Goal: Task Accomplishment & Management: Use online tool/utility

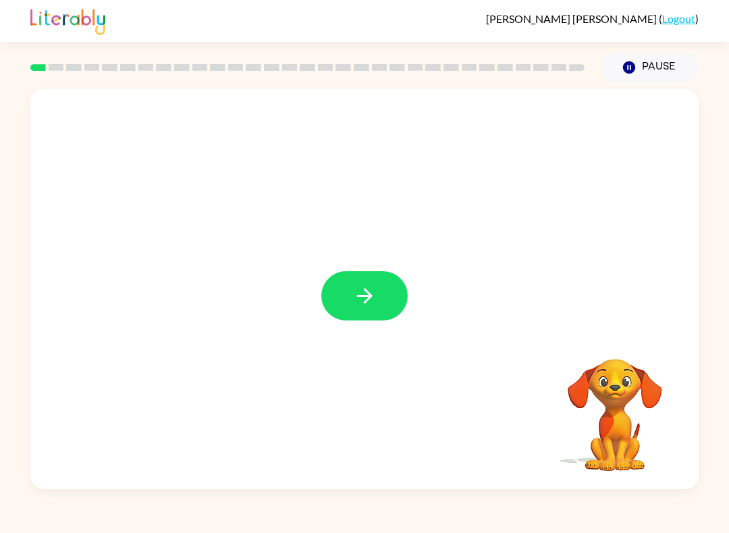
click at [366, 300] on icon "button" at bounding box center [365, 296] width 24 height 24
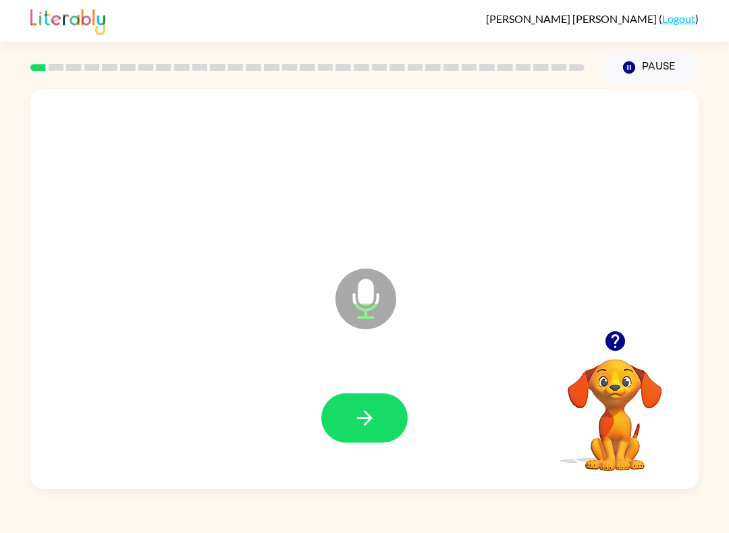
click at [364, 417] on icon "button" at bounding box center [365, 419] width 24 height 24
click at [363, 421] on icon "button" at bounding box center [365, 419] width 24 height 24
click at [367, 422] on icon "button" at bounding box center [365, 419] width 24 height 24
click at [369, 423] on icon "button" at bounding box center [365, 419] width 24 height 24
click at [362, 410] on icon "button" at bounding box center [365, 419] width 24 height 24
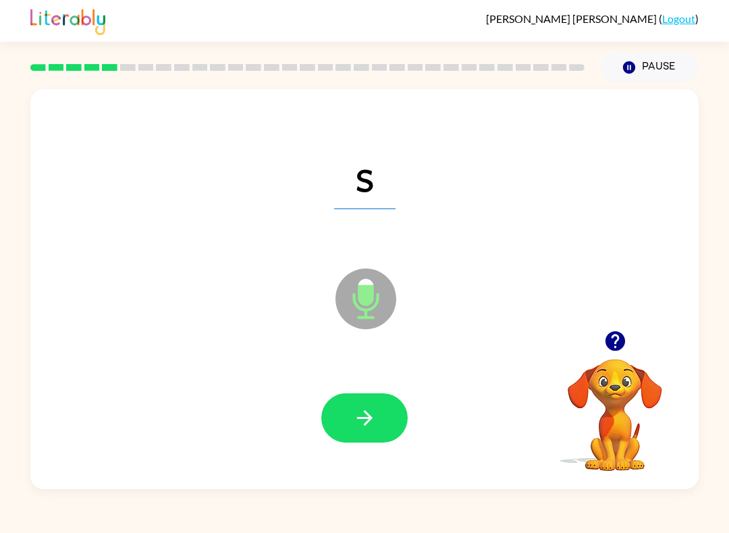
click at [359, 425] on icon "button" at bounding box center [365, 419] width 24 height 24
click at [363, 415] on icon "button" at bounding box center [365, 419] width 24 height 24
click at [373, 415] on icon "button" at bounding box center [365, 419] width 24 height 24
click at [379, 424] on button "button" at bounding box center [364, 418] width 86 height 49
click at [371, 421] on icon "button" at bounding box center [365, 419] width 24 height 24
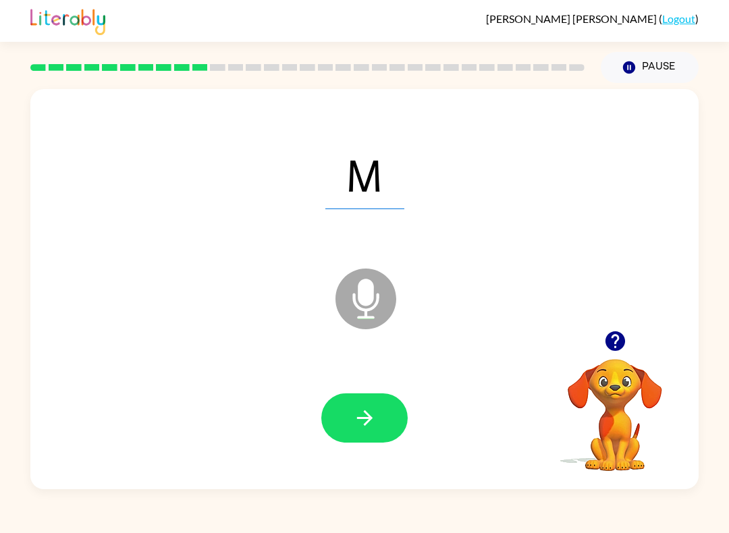
click at [379, 417] on button "button" at bounding box center [364, 418] width 86 height 49
click at [372, 442] on button "button" at bounding box center [364, 418] width 86 height 49
click at [370, 420] on icon "button" at bounding box center [365, 419] width 16 height 16
click at [384, 429] on button "button" at bounding box center [364, 418] width 86 height 49
click at [373, 431] on button "button" at bounding box center [364, 418] width 86 height 49
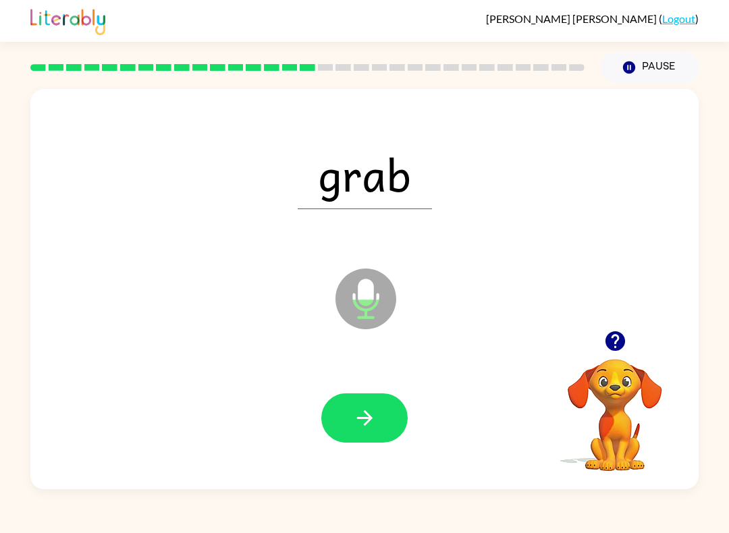
click at [359, 423] on icon "button" at bounding box center [365, 419] width 24 height 24
click at [381, 442] on button "button" at bounding box center [364, 418] width 86 height 49
click at [355, 433] on button "button" at bounding box center [364, 418] width 86 height 49
click at [379, 426] on button "button" at bounding box center [364, 418] width 86 height 49
click at [371, 440] on button "button" at bounding box center [364, 418] width 86 height 49
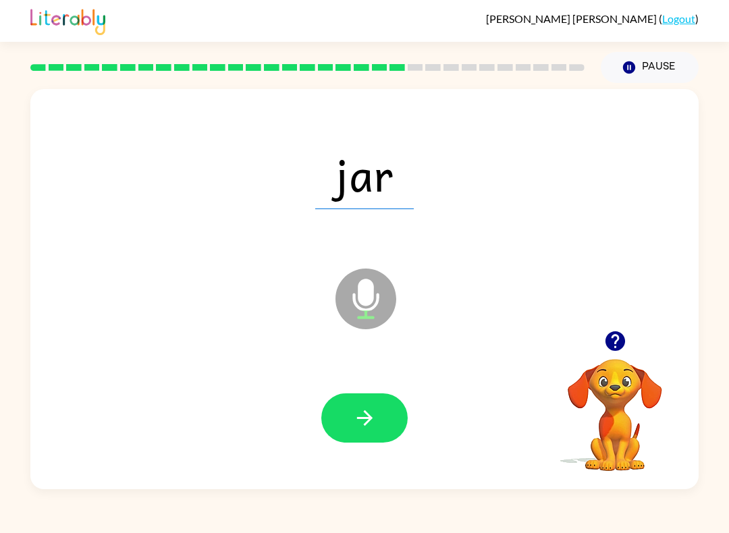
click at [355, 429] on icon "button" at bounding box center [365, 419] width 24 height 24
click at [350, 428] on button "button" at bounding box center [364, 418] width 86 height 49
click at [369, 432] on button "button" at bounding box center [364, 418] width 86 height 49
click at [369, 442] on button "button" at bounding box center [364, 418] width 86 height 49
click at [375, 420] on icon "button" at bounding box center [365, 419] width 24 height 24
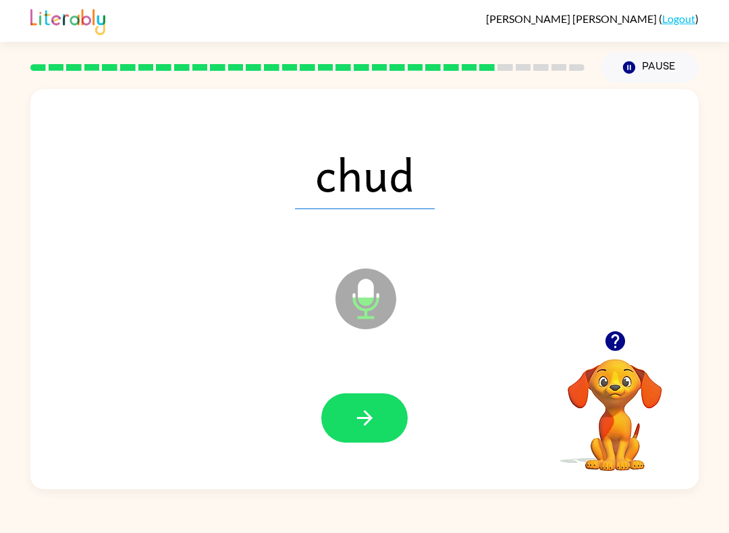
click at [387, 427] on button "button" at bounding box center [364, 418] width 86 height 49
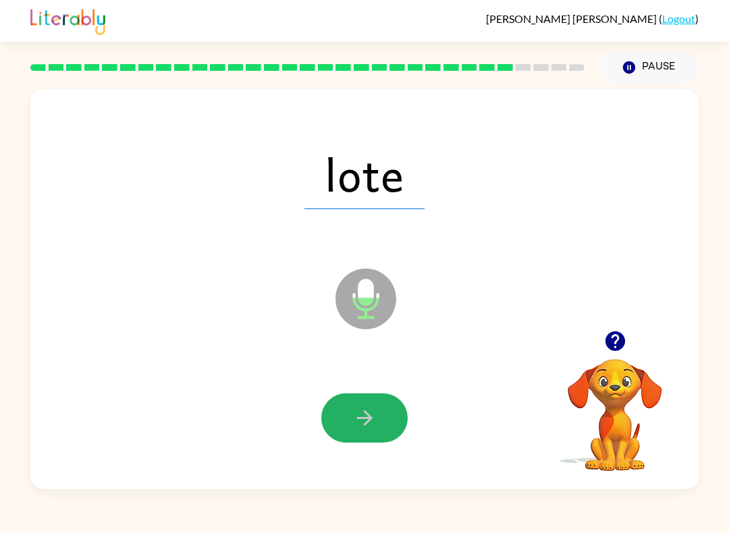
click at [373, 421] on icon "button" at bounding box center [365, 419] width 24 height 24
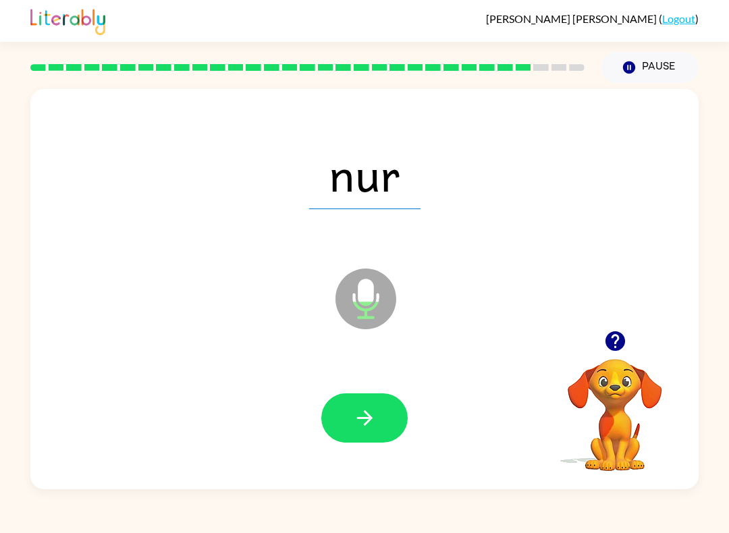
click at [358, 419] on icon "button" at bounding box center [365, 419] width 16 height 16
click at [365, 390] on div at bounding box center [365, 418] width 642 height 115
click at [390, 440] on button "button" at bounding box center [364, 418] width 86 height 49
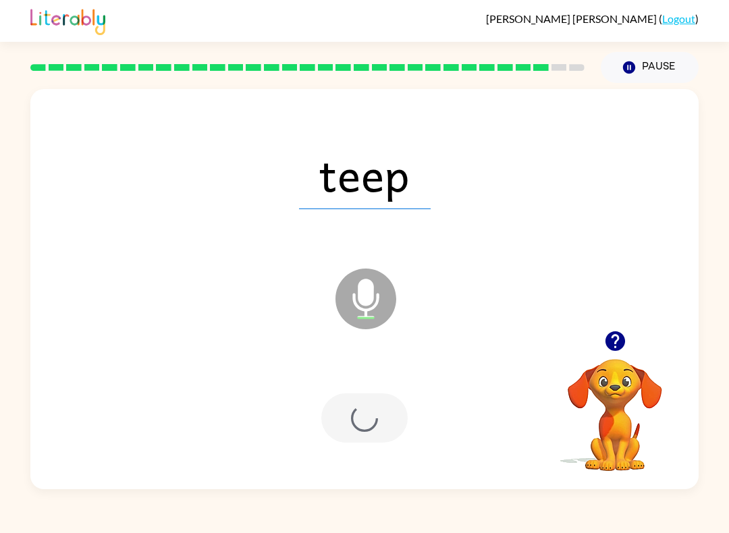
click at [369, 436] on div at bounding box center [364, 418] width 86 height 49
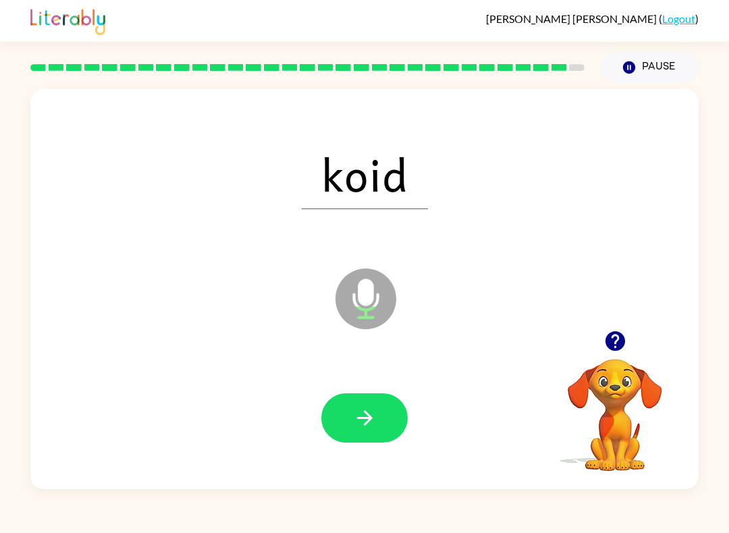
click at [374, 407] on icon "button" at bounding box center [365, 419] width 24 height 24
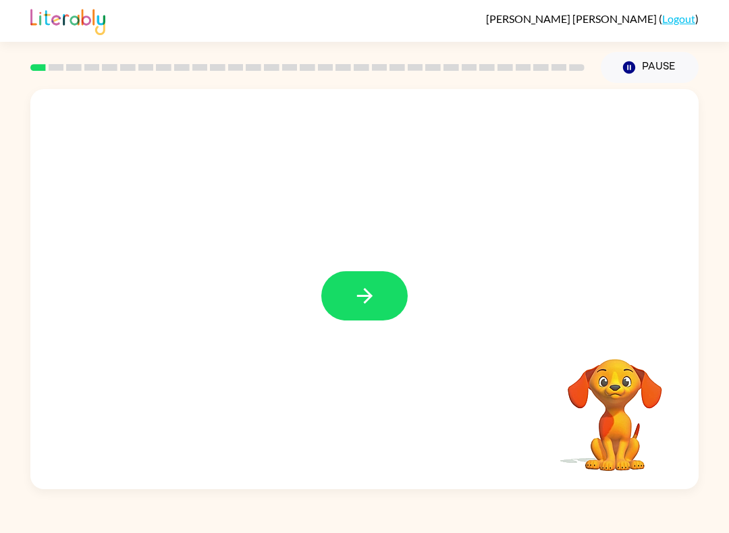
click at [396, 311] on button "button" at bounding box center [364, 295] width 86 height 49
click at [396, 310] on div at bounding box center [364, 289] width 669 height 400
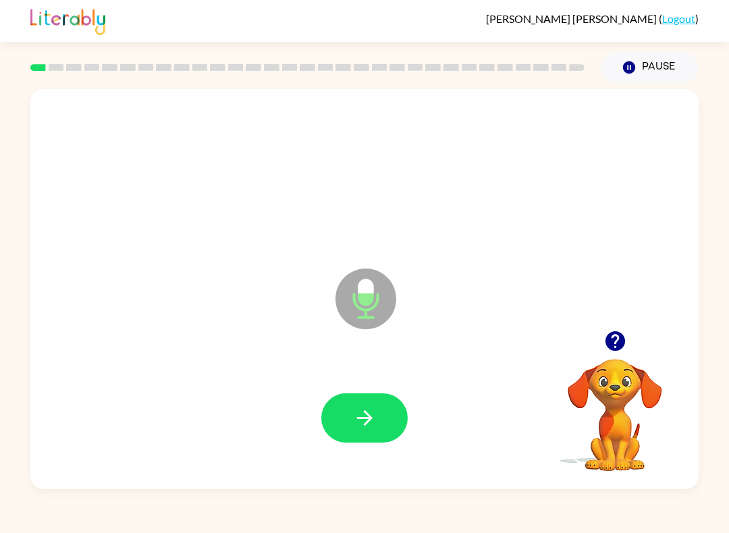
click at [372, 406] on button "button" at bounding box center [364, 418] width 86 height 49
click at [363, 416] on icon "button" at bounding box center [365, 419] width 24 height 24
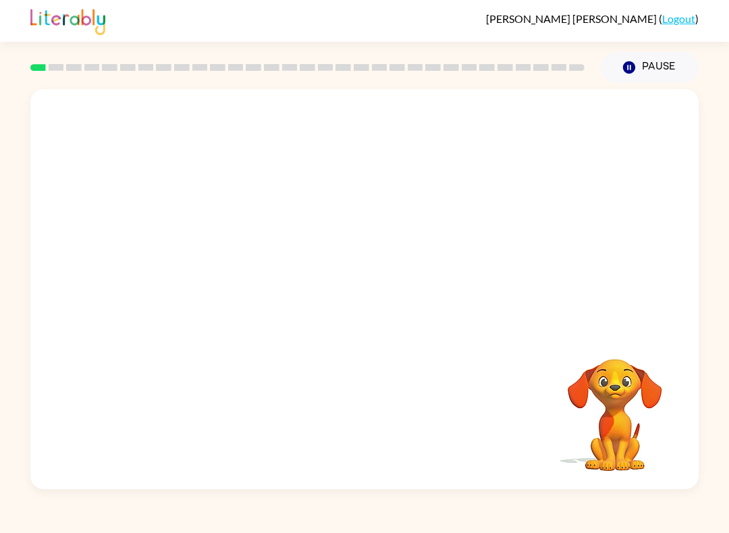
click at [716, 347] on div "Your browser must support playing .mp4 files to use Literably. Please try using…" at bounding box center [364, 286] width 729 height 407
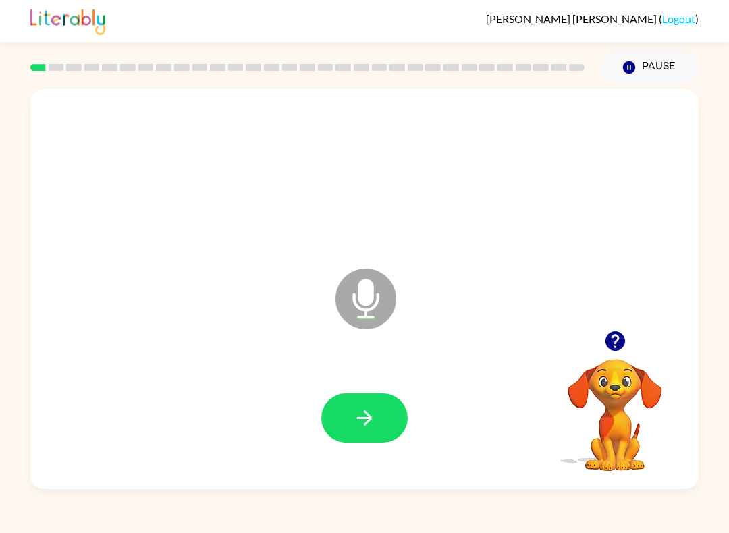
click at [350, 433] on button "button" at bounding box center [364, 418] width 86 height 49
click at [371, 417] on icon "button" at bounding box center [365, 419] width 24 height 24
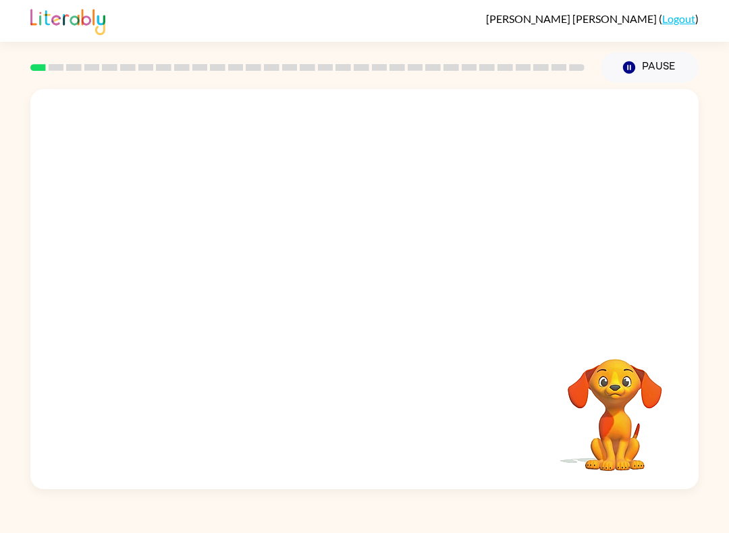
click at [635, 94] on div at bounding box center [364, 289] width 669 height 400
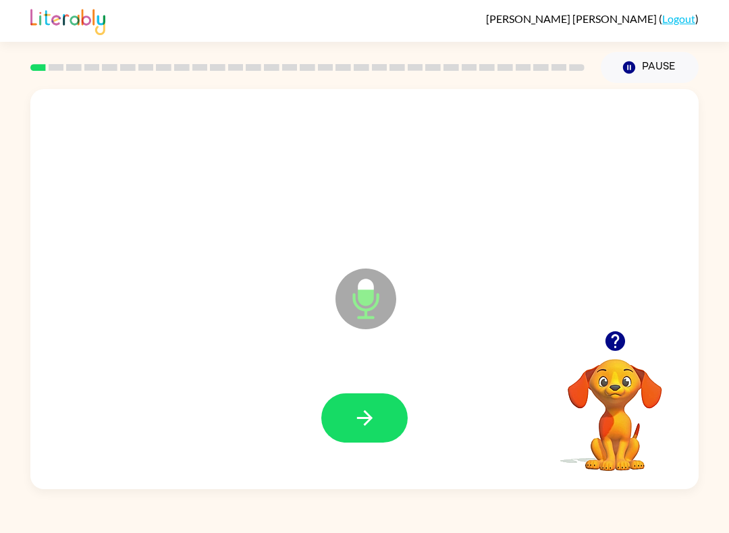
click at [361, 421] on icon "button" at bounding box center [365, 419] width 24 height 24
click at [359, 429] on icon "button" at bounding box center [365, 419] width 24 height 24
click at [375, 417] on icon "button" at bounding box center [365, 419] width 24 height 24
click at [369, 395] on button "button" at bounding box center [364, 418] width 86 height 49
click at [367, 425] on icon "button" at bounding box center [365, 419] width 24 height 24
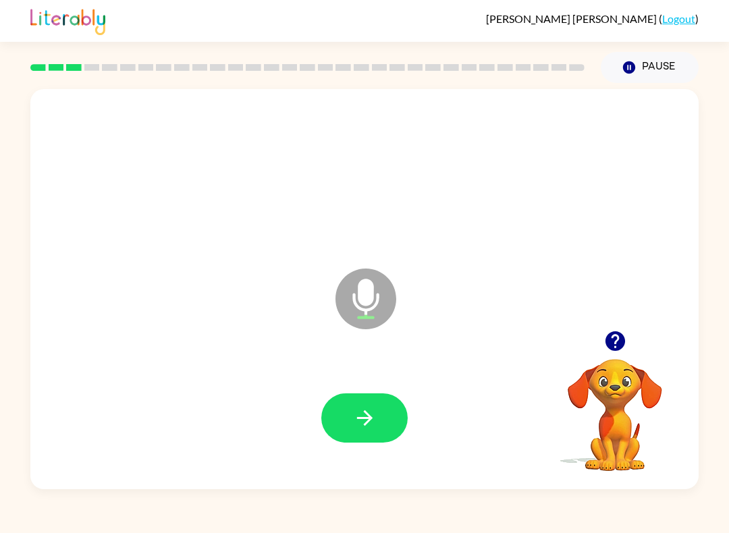
click at [364, 421] on icon "button" at bounding box center [365, 419] width 24 height 24
click at [346, 429] on button "button" at bounding box center [364, 418] width 86 height 49
click at [359, 409] on icon "button" at bounding box center [365, 419] width 24 height 24
click at [372, 454] on div at bounding box center [365, 418] width 642 height 115
click at [385, 427] on button "button" at bounding box center [364, 418] width 86 height 49
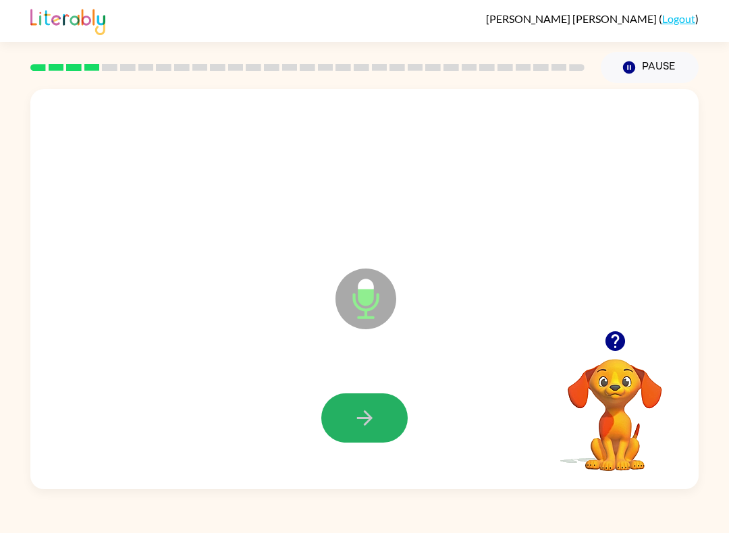
click at [359, 430] on icon "button" at bounding box center [365, 419] width 24 height 24
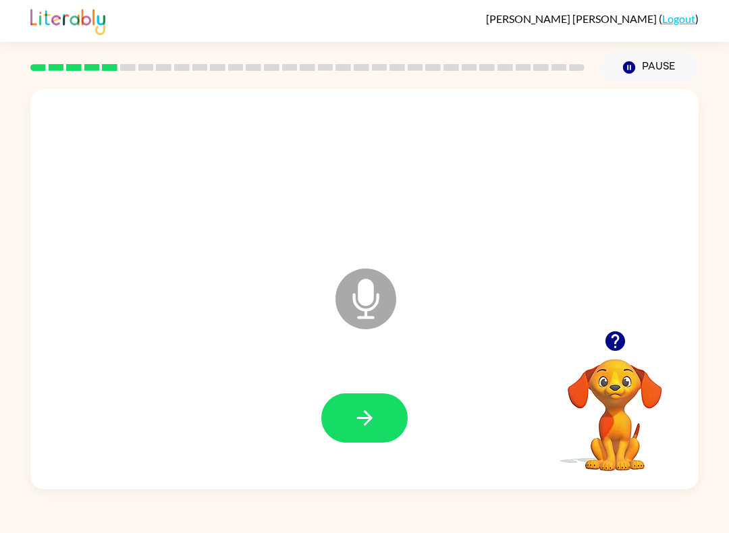
click at [364, 421] on icon "button" at bounding box center [365, 419] width 24 height 24
click at [331, 400] on button "button" at bounding box center [364, 418] width 86 height 49
click at [349, 437] on button "button" at bounding box center [364, 418] width 86 height 49
click at [349, 417] on button "button" at bounding box center [364, 418] width 86 height 49
click at [367, 426] on icon "button" at bounding box center [365, 419] width 24 height 24
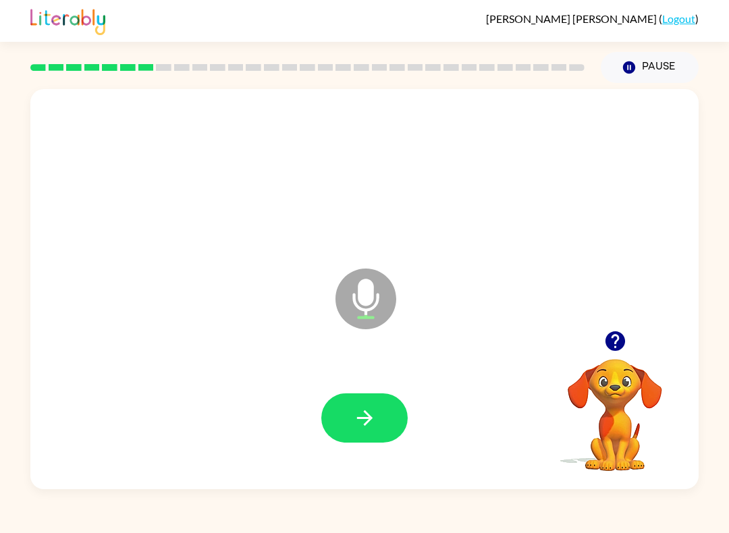
click at [345, 434] on button "button" at bounding box center [364, 418] width 86 height 49
click at [368, 427] on icon "button" at bounding box center [365, 419] width 24 height 24
click at [366, 417] on icon "button" at bounding box center [365, 419] width 24 height 24
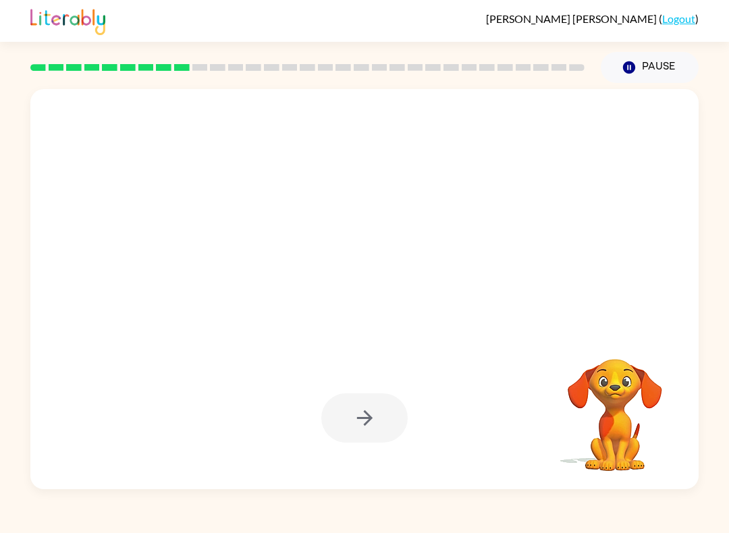
click at [364, 415] on div at bounding box center [364, 418] width 86 height 49
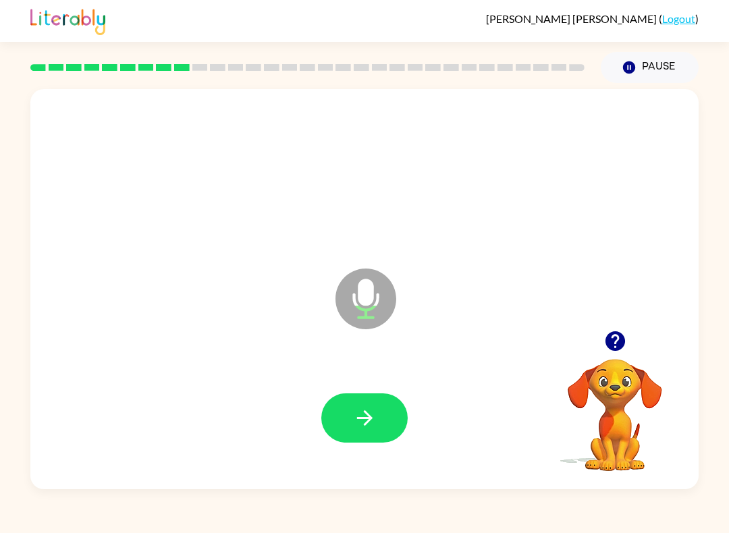
click at [369, 413] on icon "button" at bounding box center [365, 419] width 24 height 24
click at [364, 413] on icon "button" at bounding box center [365, 419] width 24 height 24
click at [365, 400] on button "button" at bounding box center [364, 418] width 86 height 49
click at [369, 417] on icon "button" at bounding box center [365, 419] width 16 height 16
click at [365, 416] on icon "button" at bounding box center [365, 419] width 24 height 24
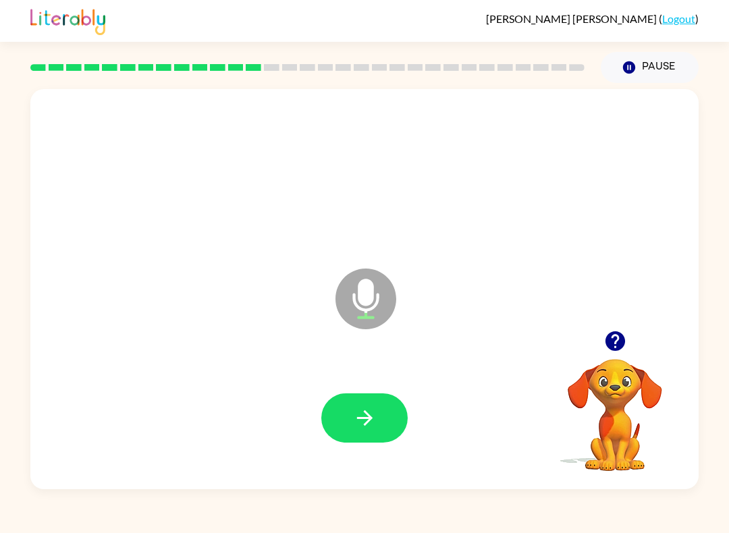
click at [378, 410] on button "button" at bounding box center [364, 418] width 86 height 49
click at [370, 420] on icon "button" at bounding box center [365, 419] width 16 height 16
click at [361, 425] on icon "button" at bounding box center [365, 419] width 24 height 24
click at [372, 419] on icon "button" at bounding box center [365, 419] width 16 height 16
click at [362, 419] on icon "button" at bounding box center [365, 419] width 16 height 16
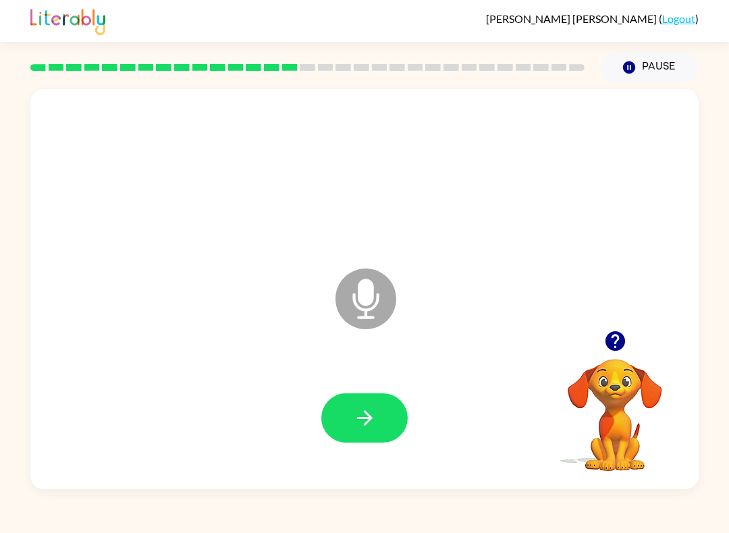
click at [361, 403] on button "button" at bounding box center [364, 418] width 86 height 49
click at [369, 421] on icon "button" at bounding box center [365, 419] width 16 height 16
click at [361, 411] on icon "button" at bounding box center [365, 419] width 24 height 24
click at [363, 402] on button "button" at bounding box center [364, 418] width 86 height 49
click at [365, 421] on icon "button" at bounding box center [365, 419] width 24 height 24
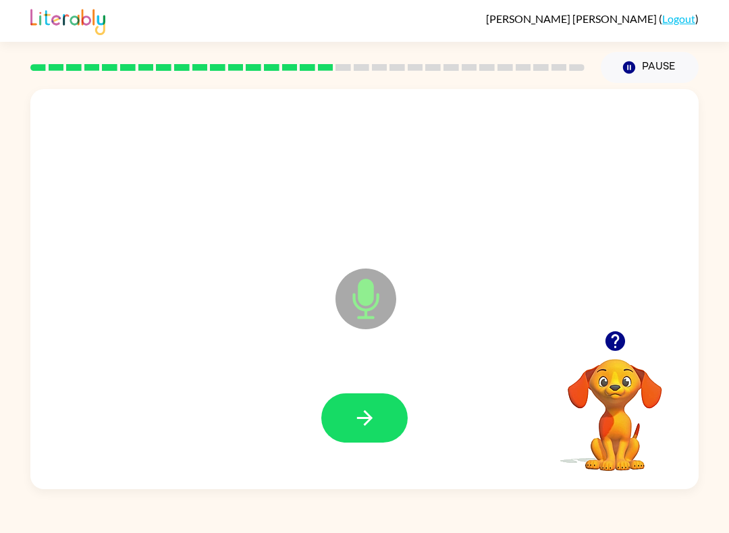
click at [352, 419] on button "button" at bounding box center [364, 418] width 86 height 49
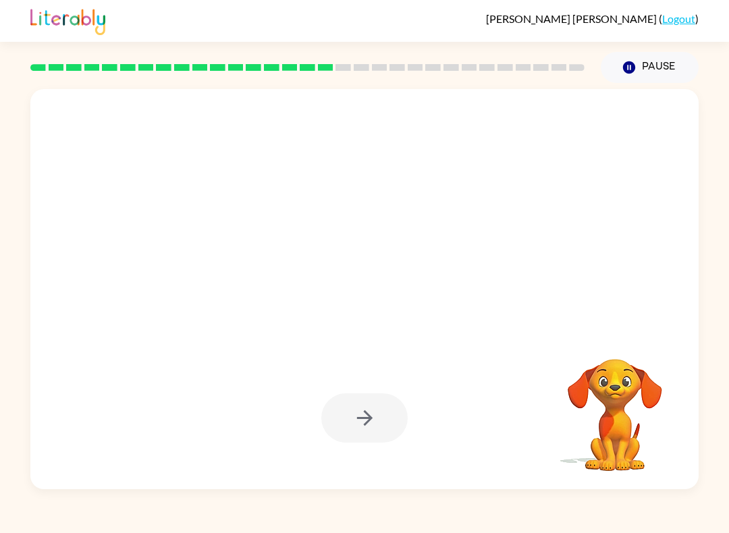
click at [646, 59] on button "Pause Pause" at bounding box center [650, 67] width 98 height 31
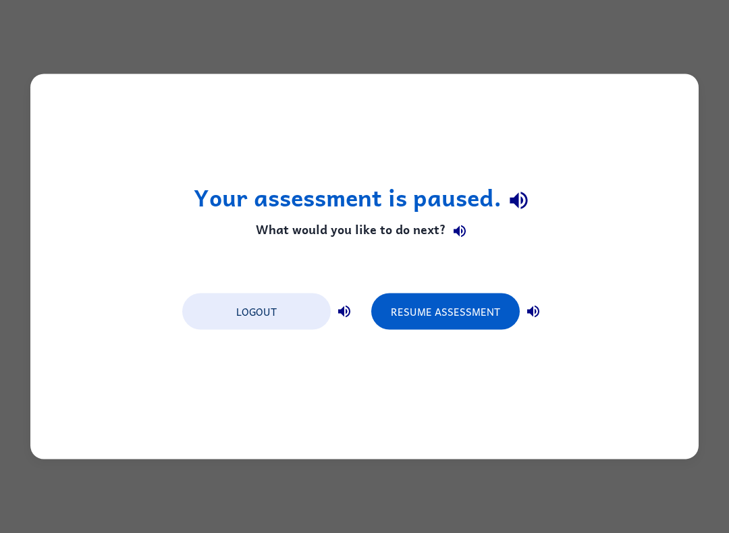
click at [515, 312] on button "Resume Assessment" at bounding box center [445, 312] width 149 height 36
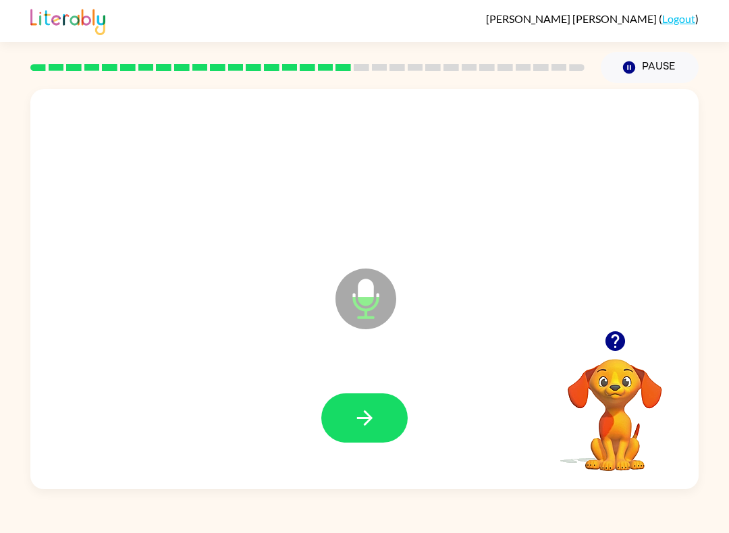
click at [388, 405] on button "button" at bounding box center [364, 418] width 86 height 49
click at [388, 405] on div at bounding box center [364, 418] width 86 height 49
click at [340, 433] on button "button" at bounding box center [364, 418] width 86 height 49
click at [369, 413] on icon "button" at bounding box center [365, 419] width 24 height 24
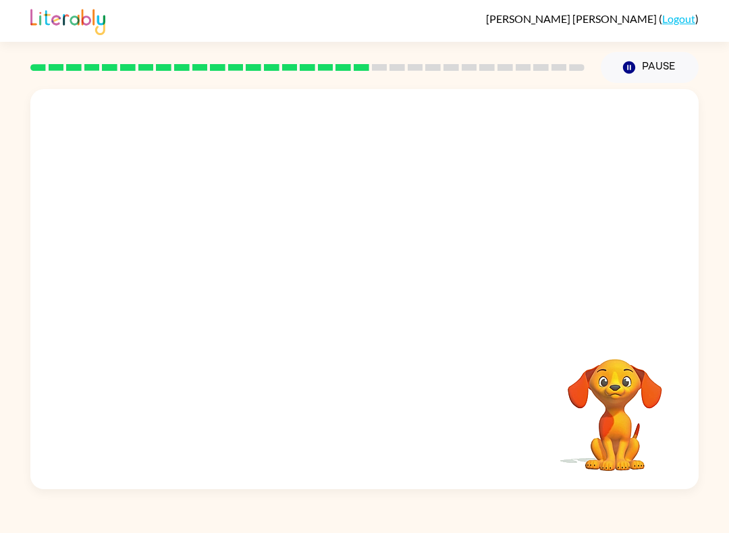
click at [724, 365] on div "Your browser must support playing .mp4 files to use Literably. Please try using…" at bounding box center [364, 286] width 729 height 407
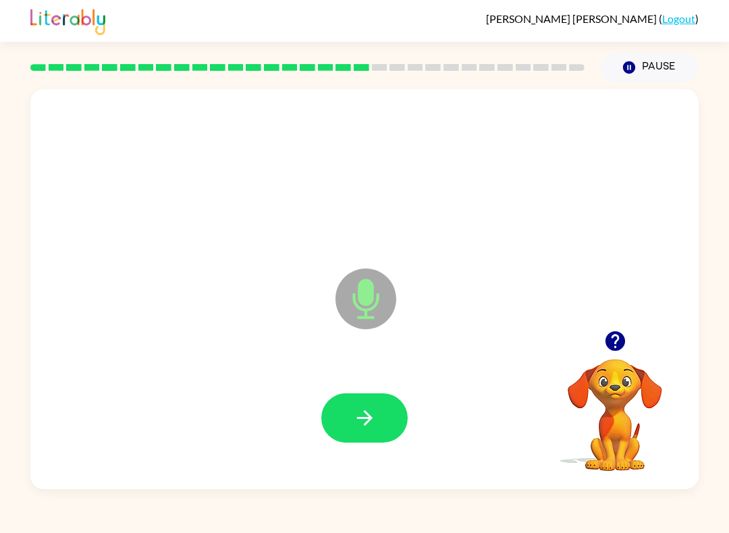
click at [363, 408] on icon "button" at bounding box center [365, 419] width 24 height 24
click at [362, 442] on button "button" at bounding box center [364, 418] width 86 height 49
click at [371, 421] on icon "button" at bounding box center [365, 419] width 24 height 24
click at [381, 436] on button "button" at bounding box center [364, 418] width 86 height 49
click at [387, 402] on button "button" at bounding box center [364, 418] width 86 height 49
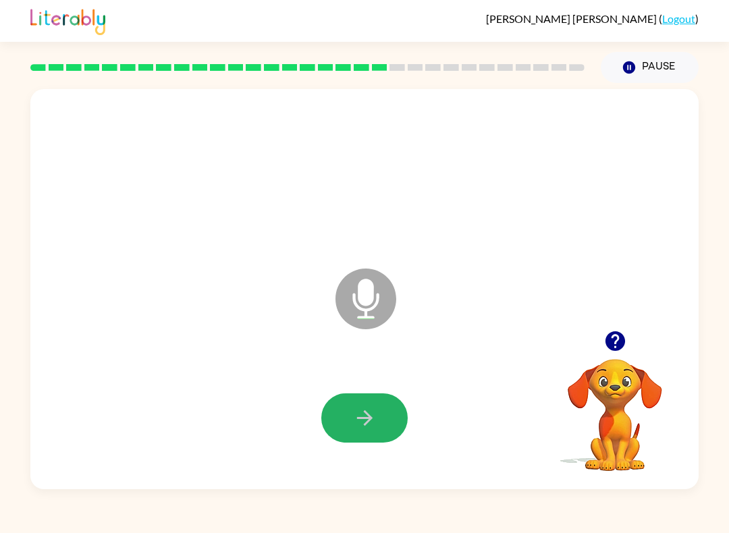
click at [367, 412] on icon "button" at bounding box center [365, 419] width 24 height 24
click at [377, 424] on button "button" at bounding box center [364, 418] width 86 height 49
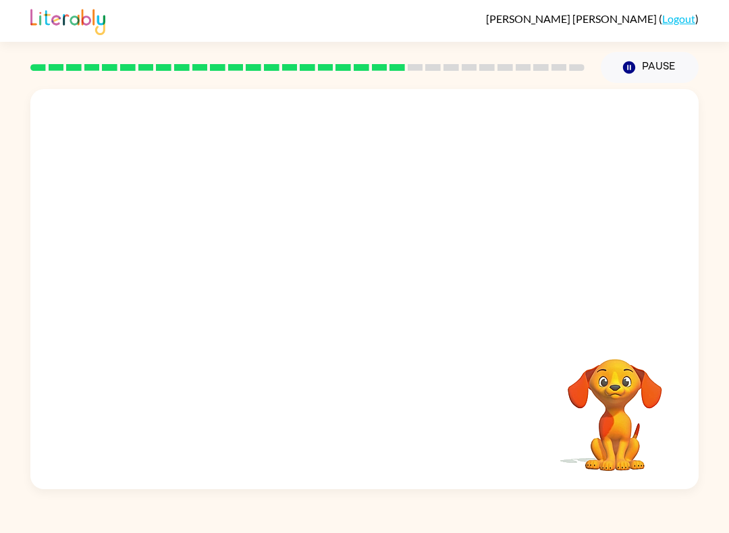
click at [718, 342] on div "Your browser must support playing .mp4 files to use Literably. Please try using…" at bounding box center [364, 286] width 729 height 407
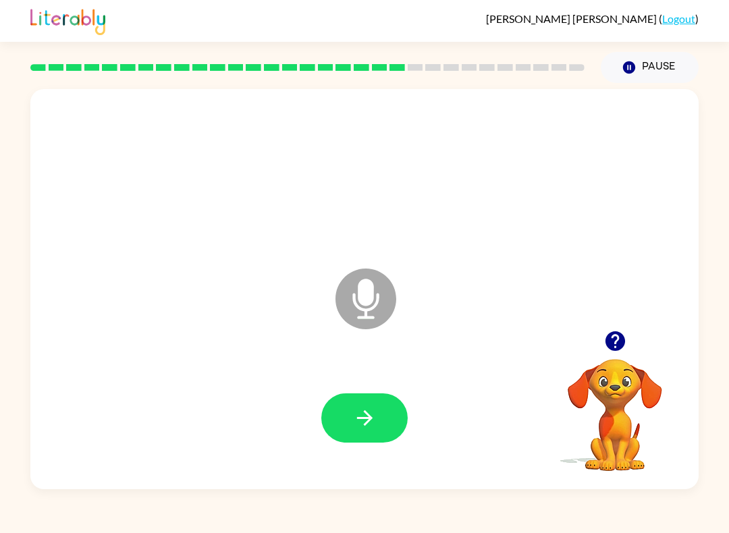
click at [377, 439] on button "button" at bounding box center [364, 418] width 86 height 49
click at [390, 461] on div at bounding box center [365, 418] width 642 height 115
click at [384, 427] on button "button" at bounding box center [364, 418] width 86 height 49
click at [391, 415] on button "button" at bounding box center [364, 418] width 86 height 49
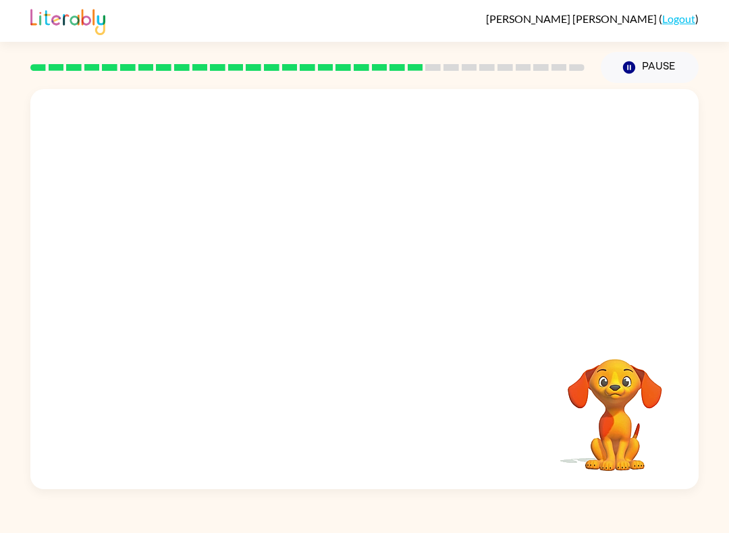
click at [723, 215] on div "Your browser must support playing .mp4 files to use Literably. Please try using…" at bounding box center [364, 286] width 729 height 407
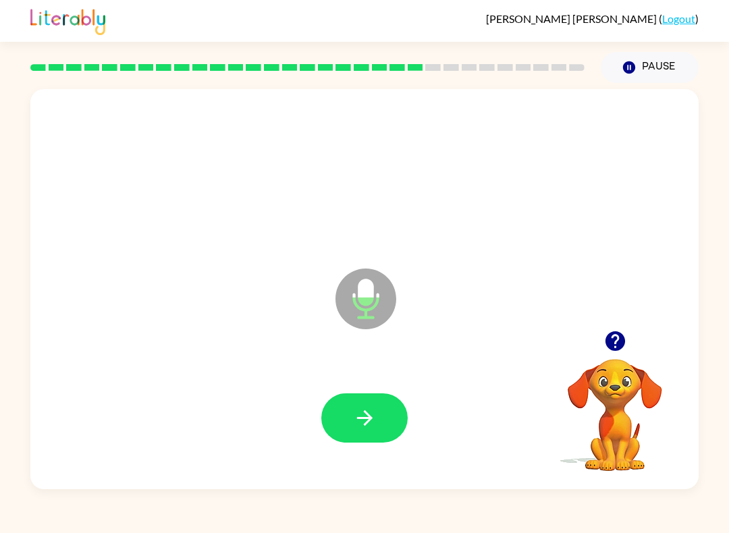
click at [364, 417] on icon "button" at bounding box center [365, 419] width 24 height 24
click at [375, 412] on icon "button" at bounding box center [365, 419] width 24 height 24
click at [402, 417] on button "button" at bounding box center [364, 418] width 86 height 49
click at [366, 414] on icon "button" at bounding box center [365, 419] width 16 height 16
click at [385, 423] on button "button" at bounding box center [364, 418] width 86 height 49
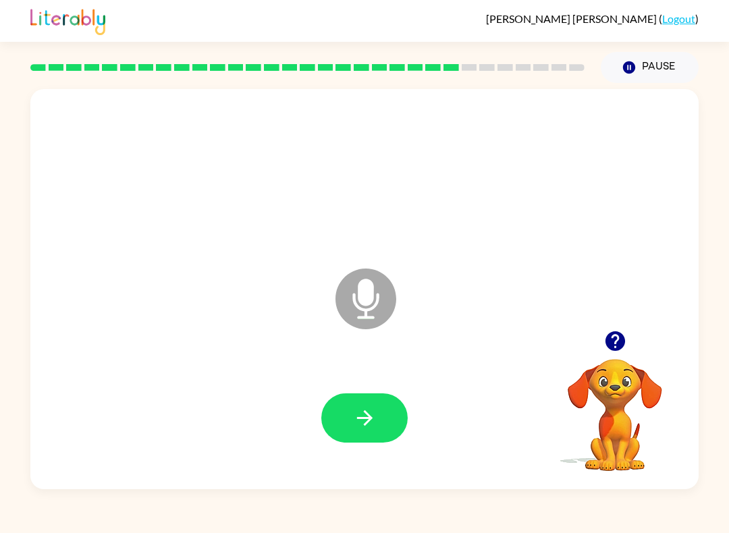
click at [362, 419] on icon "button" at bounding box center [365, 419] width 16 height 16
click at [370, 404] on button "button" at bounding box center [364, 418] width 86 height 49
click at [359, 420] on icon "button" at bounding box center [365, 419] width 24 height 24
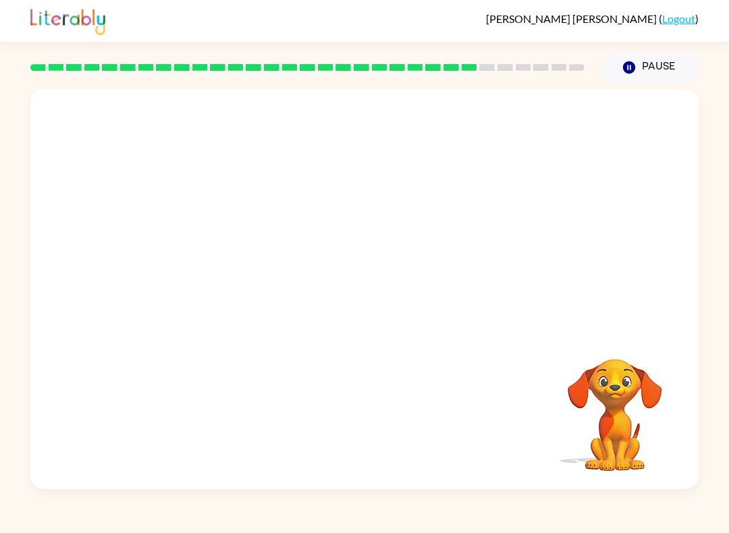
click at [619, 269] on div at bounding box center [365, 295] width 642 height 115
click at [636, 61] on icon "Pause" at bounding box center [629, 67] width 15 height 15
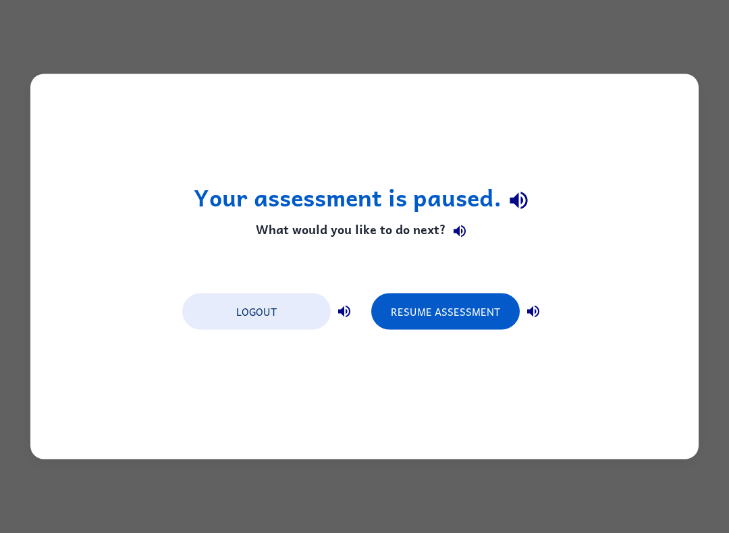
click at [480, 303] on button "Resume Assessment" at bounding box center [445, 312] width 149 height 36
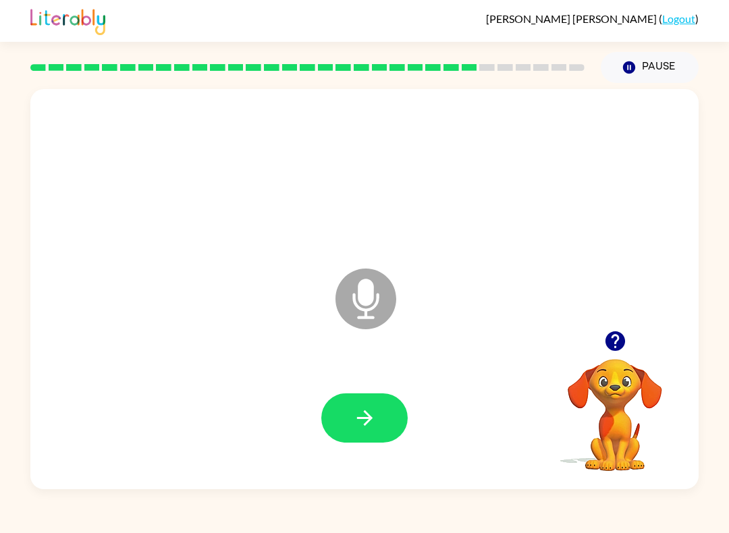
click at [377, 442] on button "button" at bounding box center [364, 418] width 86 height 49
click at [376, 431] on button "button" at bounding box center [364, 418] width 86 height 49
click at [351, 431] on button "button" at bounding box center [364, 418] width 86 height 49
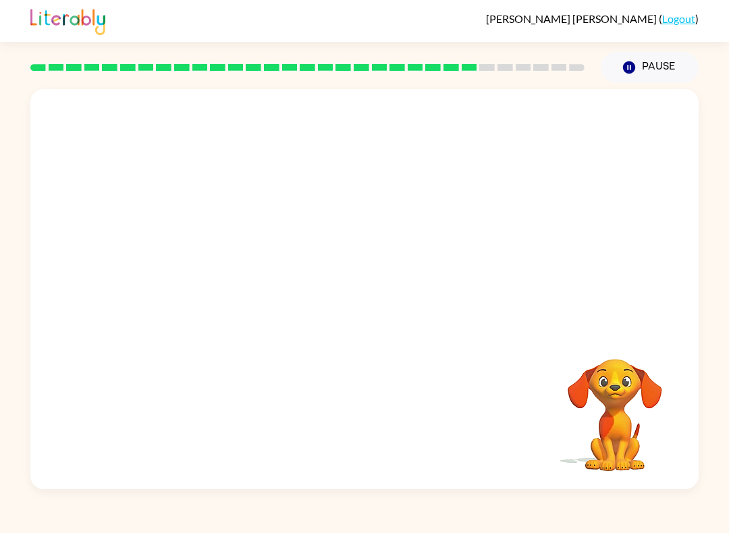
click at [650, 70] on button "Pause Pause" at bounding box center [650, 67] width 98 height 31
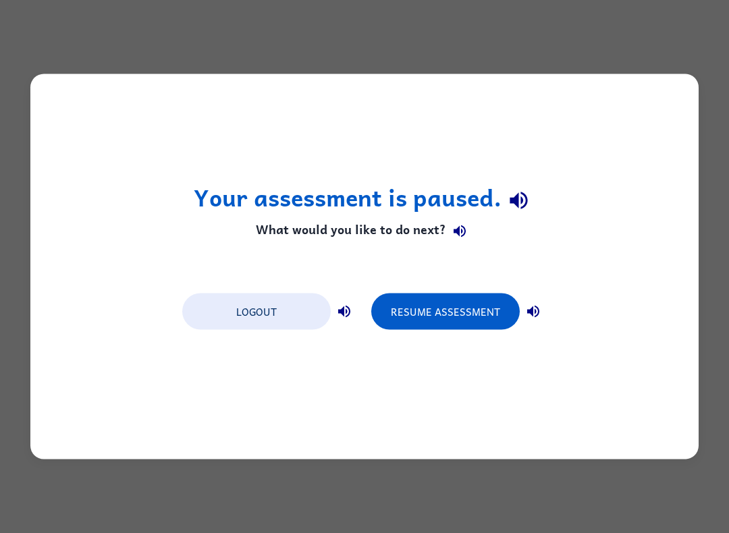
click at [458, 328] on button "Resume Assessment" at bounding box center [445, 312] width 149 height 36
click at [463, 333] on div "Logout Resume Assessment" at bounding box center [365, 310] width 378 height 51
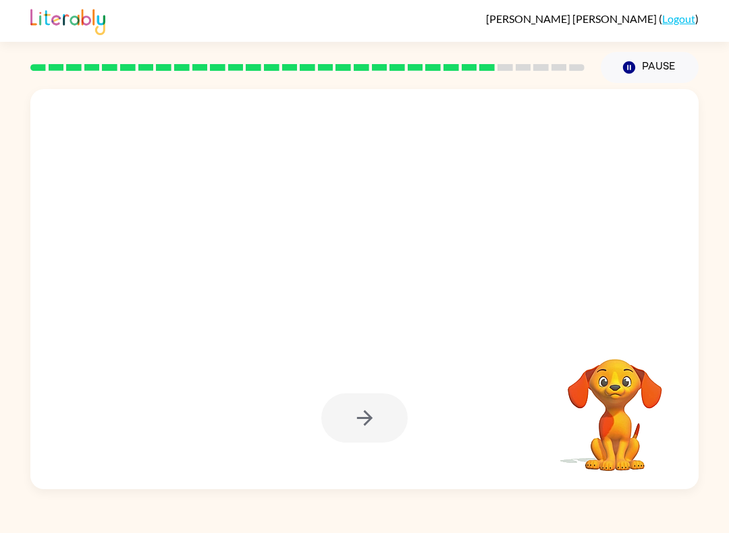
click at [641, 63] on button "Pause Pause" at bounding box center [650, 67] width 98 height 31
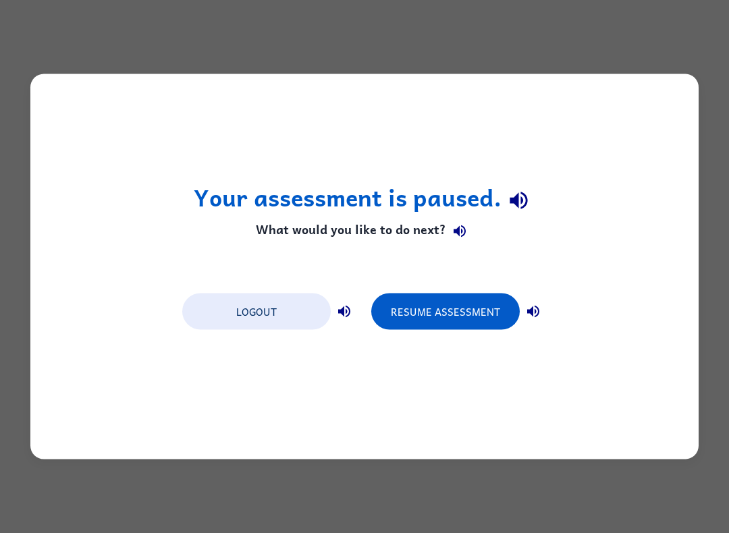
click at [479, 317] on button "Resume Assessment" at bounding box center [445, 312] width 149 height 36
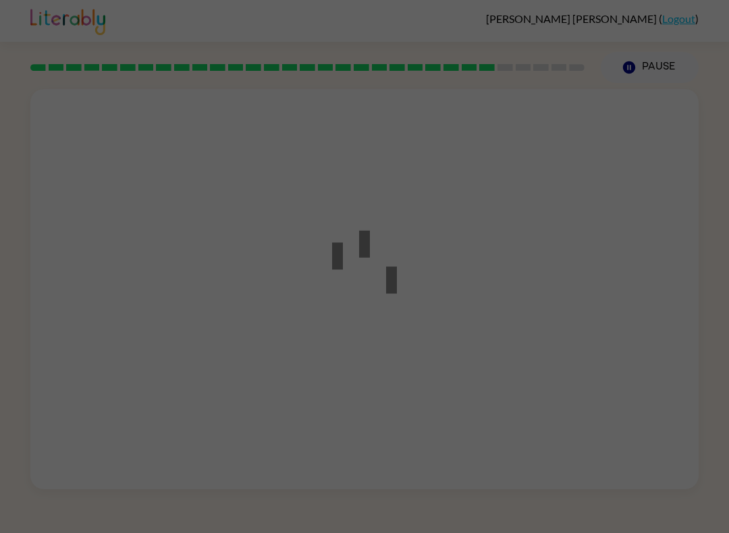
click at [496, 307] on div at bounding box center [364, 266] width 729 height 533
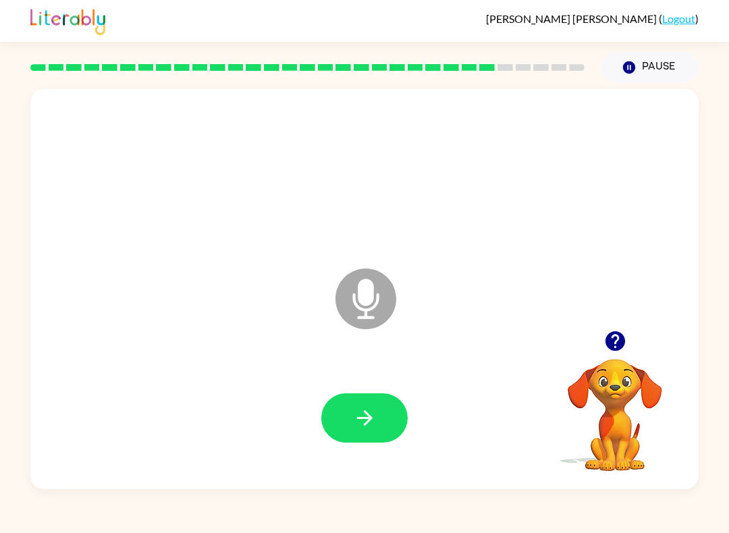
click at [383, 416] on button "button" at bounding box center [364, 418] width 86 height 49
click at [365, 436] on button "button" at bounding box center [364, 418] width 86 height 49
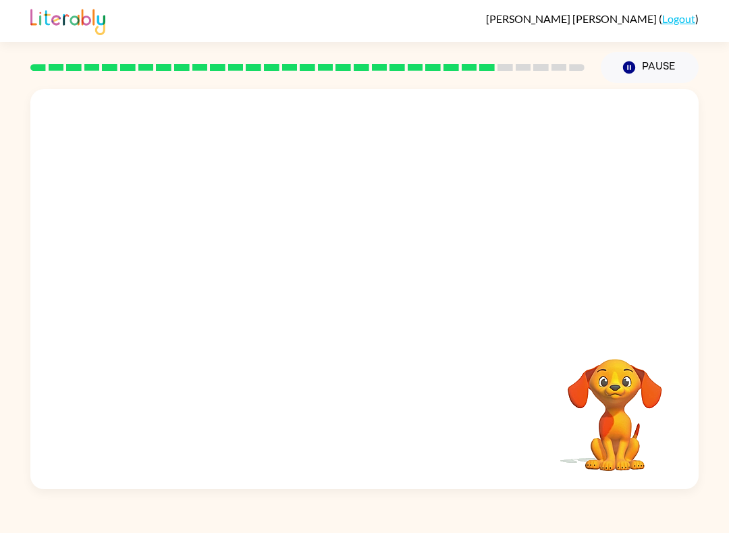
click at [671, 72] on button "Pause Pause" at bounding box center [650, 67] width 98 height 31
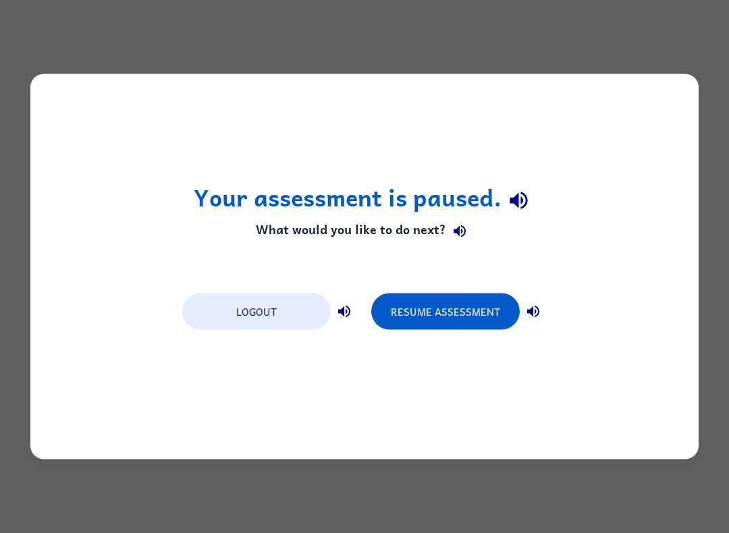
click at [433, 297] on button "Resume Assessment" at bounding box center [445, 312] width 149 height 36
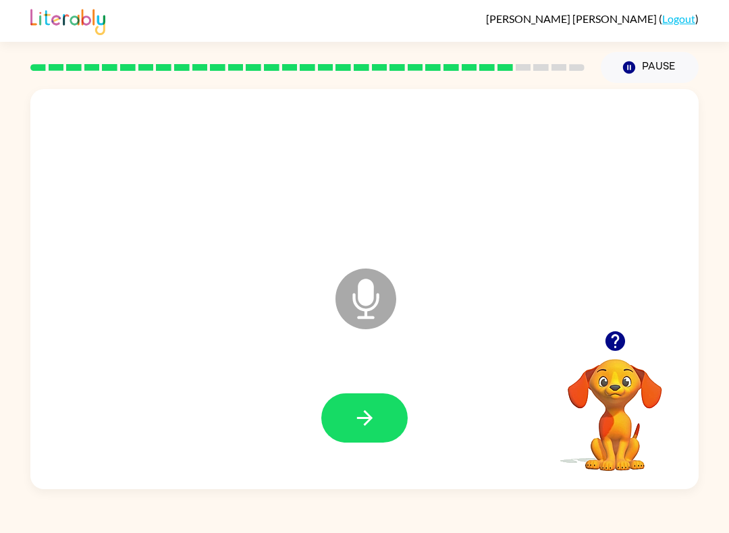
click at [373, 404] on button "button" at bounding box center [364, 418] width 86 height 49
click at [355, 421] on icon "button" at bounding box center [365, 419] width 24 height 24
click at [634, 71] on icon "button" at bounding box center [629, 67] width 12 height 12
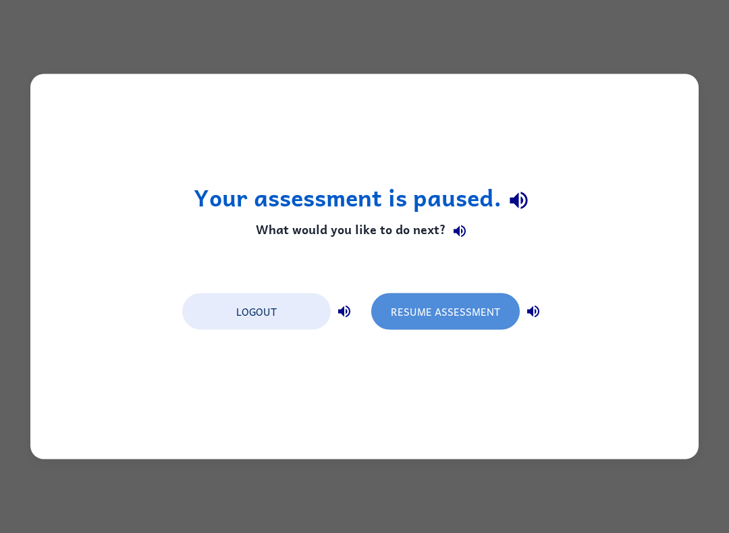
click at [450, 310] on button "Resume Assessment" at bounding box center [445, 312] width 149 height 36
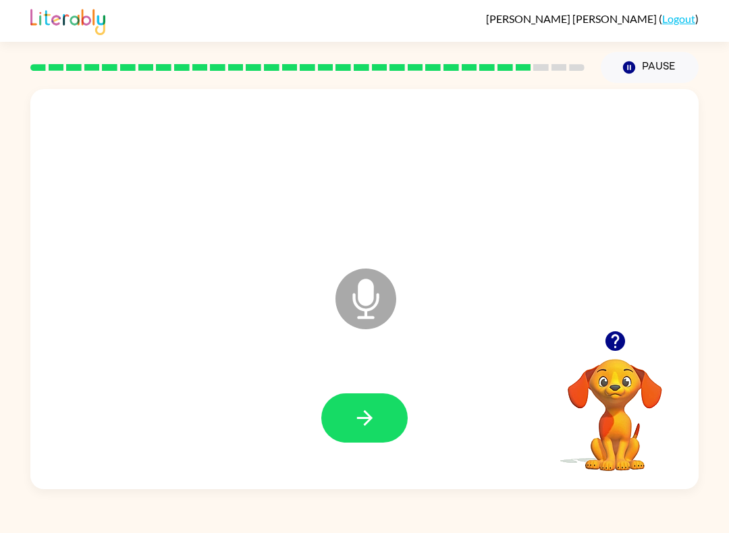
click at [368, 411] on icon "button" at bounding box center [365, 419] width 24 height 24
click at [360, 421] on icon "button" at bounding box center [365, 419] width 24 height 24
click at [372, 409] on icon "button" at bounding box center [365, 419] width 24 height 24
click at [362, 421] on icon "button" at bounding box center [365, 419] width 24 height 24
click at [375, 413] on icon "button" at bounding box center [365, 419] width 24 height 24
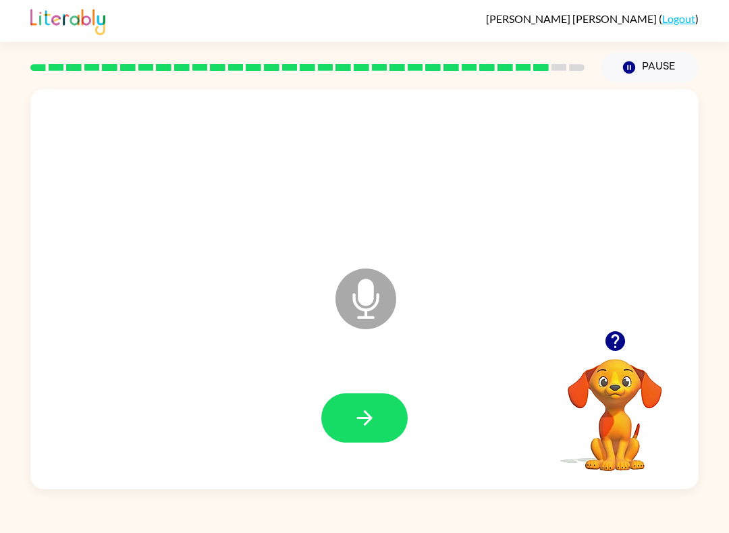
click at [364, 419] on icon "button" at bounding box center [365, 419] width 16 height 16
click at [368, 411] on icon "button" at bounding box center [365, 419] width 24 height 24
click at [369, 416] on icon "button" at bounding box center [365, 419] width 16 height 16
click at [369, 423] on icon "button" at bounding box center [365, 419] width 16 height 16
click at [367, 423] on icon "button" at bounding box center [365, 419] width 16 height 16
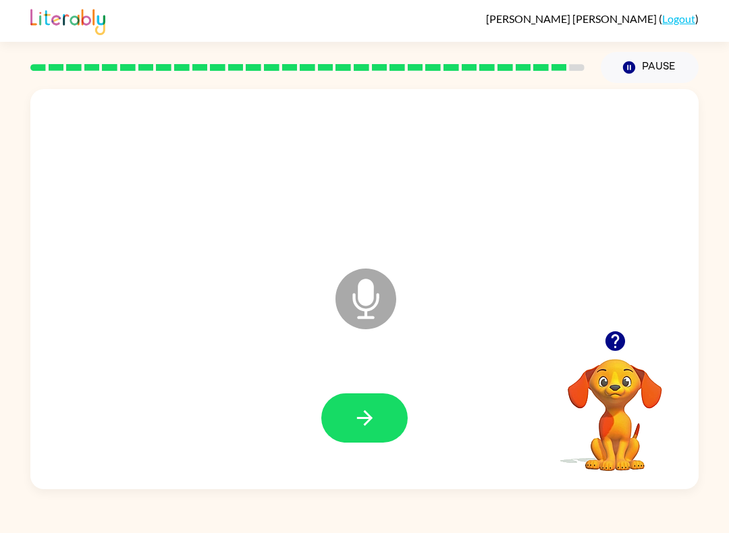
click at [360, 415] on icon "button" at bounding box center [365, 419] width 24 height 24
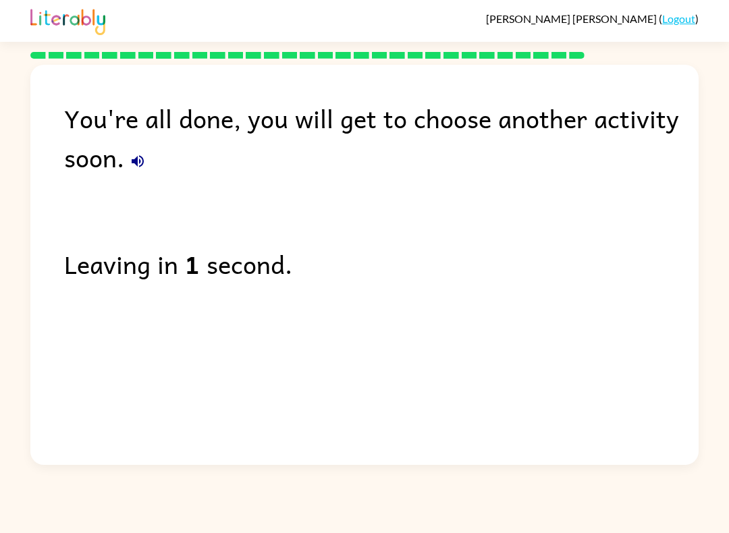
click at [685, 16] on link "Logout" at bounding box center [678, 18] width 33 height 13
